Goal: Find specific page/section: Find specific page/section

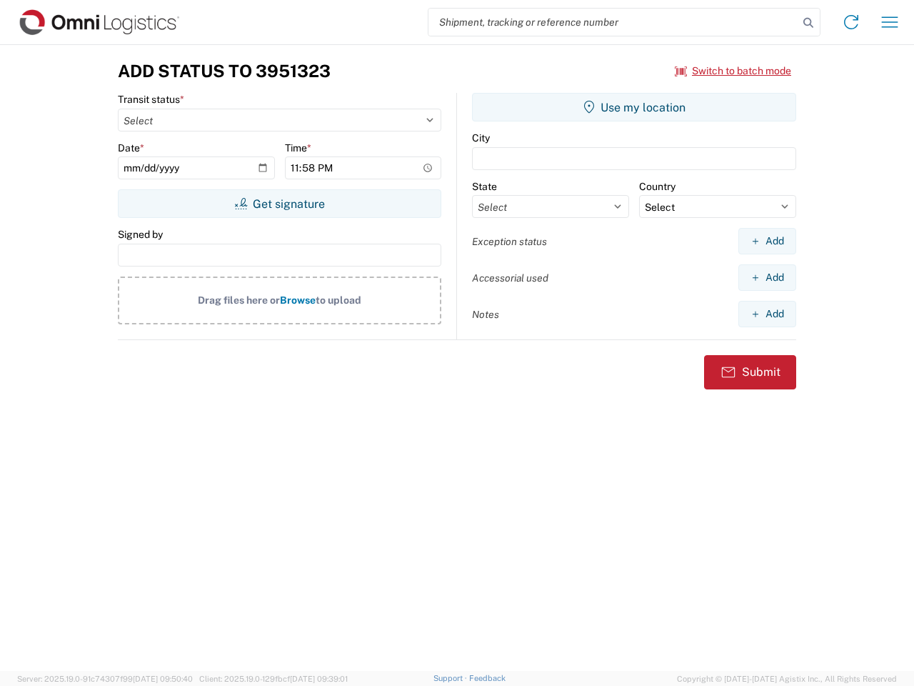
click at [613, 22] on input "search" at bounding box center [613, 22] width 370 height 27
click at [808, 23] on icon at bounding box center [808, 23] width 20 height 20
click at [851, 22] on icon at bounding box center [851, 22] width 23 height 23
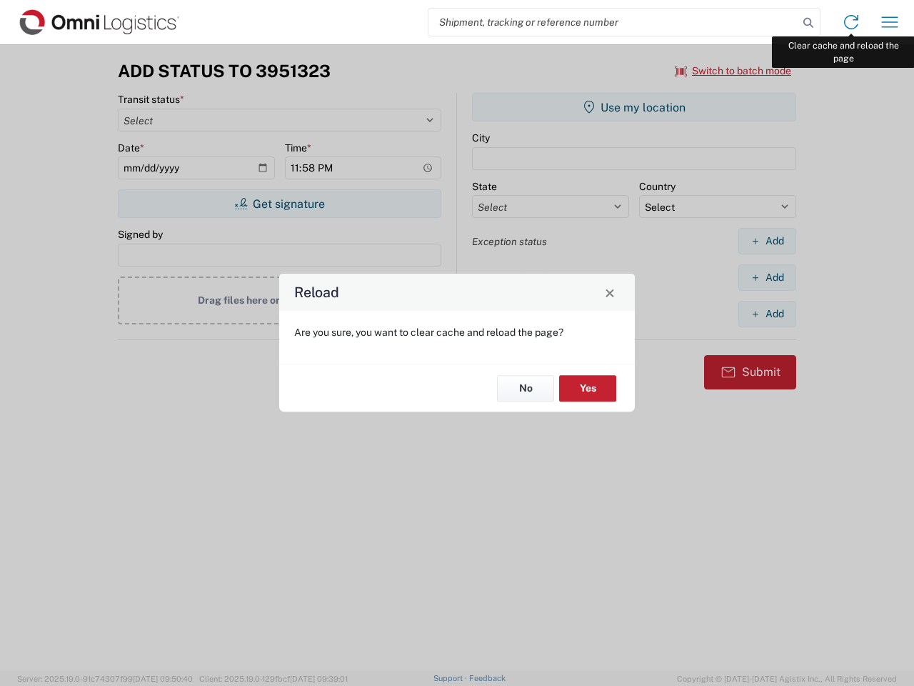
click at [890, 22] on div "Reload Are you sure, you want to clear cache and reload the page? No Yes" at bounding box center [457, 343] width 914 height 686
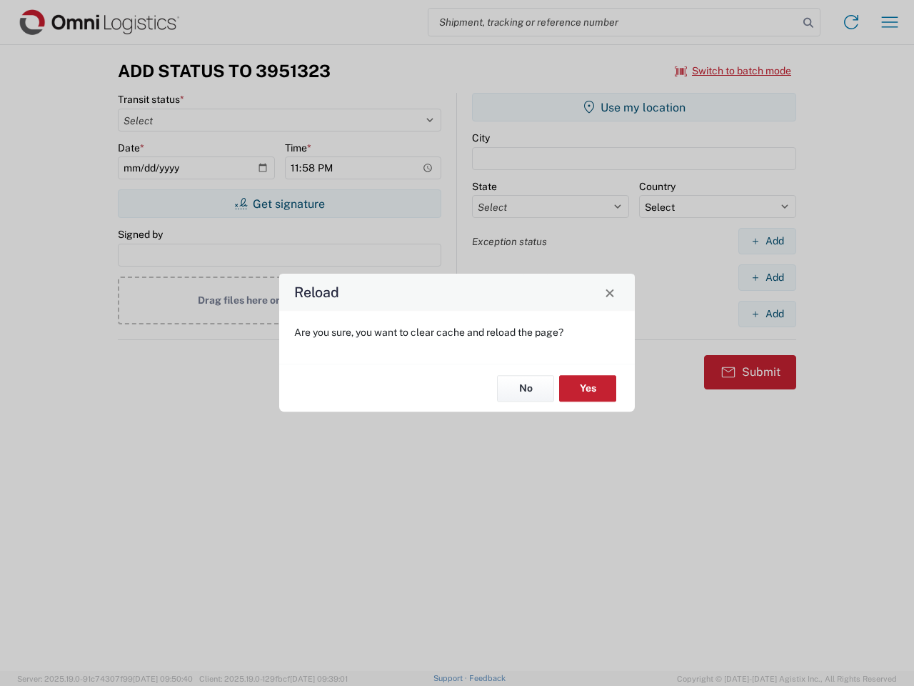
click at [733, 71] on div "Reload Are you sure, you want to clear cache and reload the page? No Yes" at bounding box center [457, 343] width 914 height 686
click at [279, 204] on div "Reload Are you sure, you want to clear cache and reload the page? No Yes" at bounding box center [457, 343] width 914 height 686
click at [634, 107] on div "Reload Are you sure, you want to clear cache and reload the page? No Yes" at bounding box center [457, 343] width 914 height 686
click at [767, 241] on div "Reload Are you sure, you want to clear cache and reload the page? No Yes" at bounding box center [457, 343] width 914 height 686
click at [767, 277] on div "Reload Are you sure, you want to clear cache and reload the page? No Yes" at bounding box center [457, 343] width 914 height 686
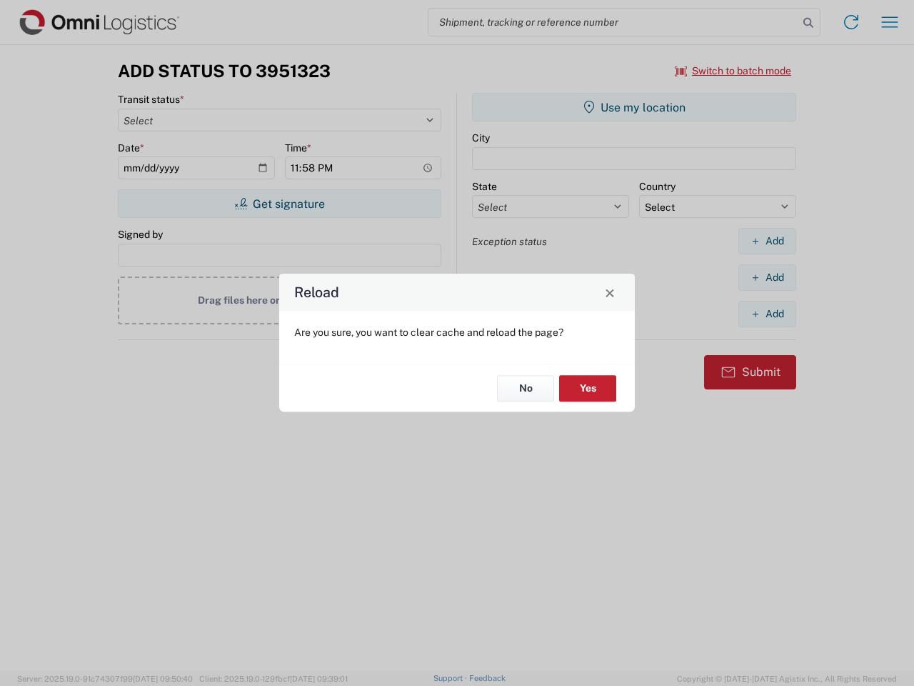
click at [767, 314] on div "Reload Are you sure, you want to clear cache and reload the page? No Yes" at bounding box center [457, 343] width 914 height 686
